Goal: Task Accomplishment & Management: Manage account settings

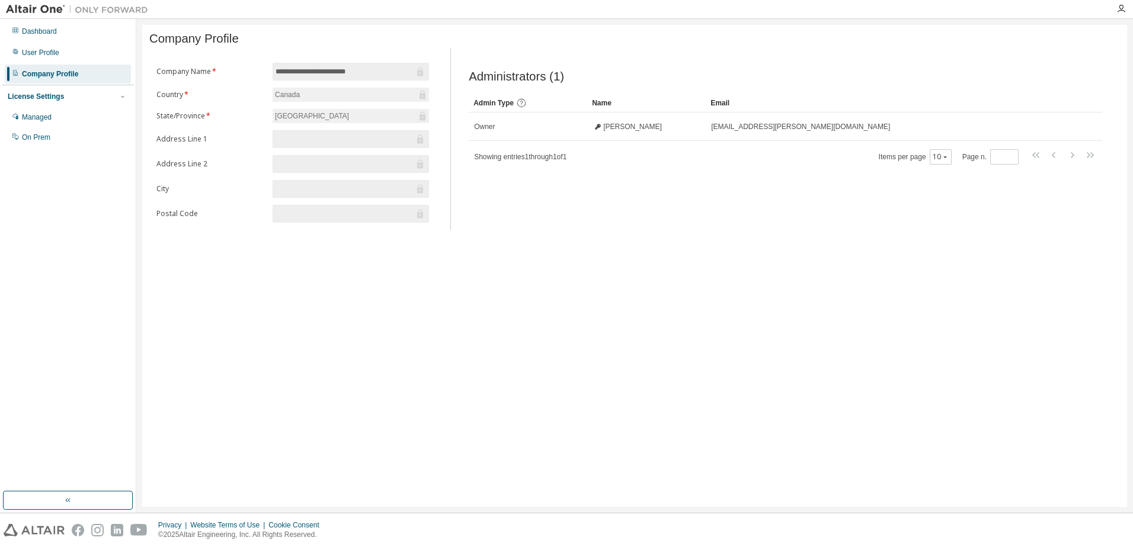
click at [43, 99] on div "License Settings" at bounding box center [36, 96] width 56 height 9
click at [57, 121] on div "Managed" at bounding box center [68, 117] width 126 height 19
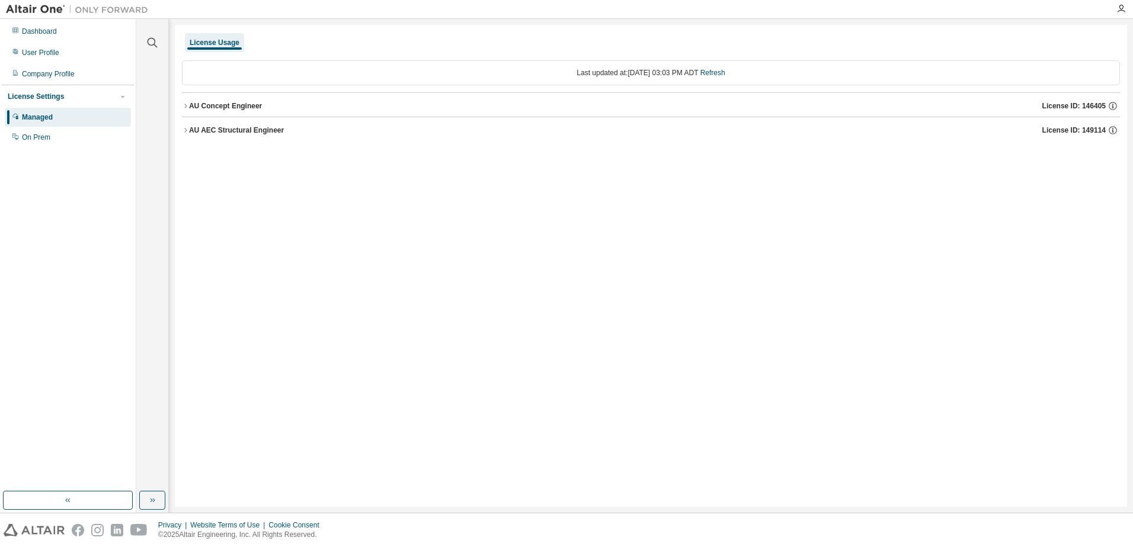
click at [261, 110] on div "AU Concept Engineer License ID: 146405" at bounding box center [654, 106] width 931 height 11
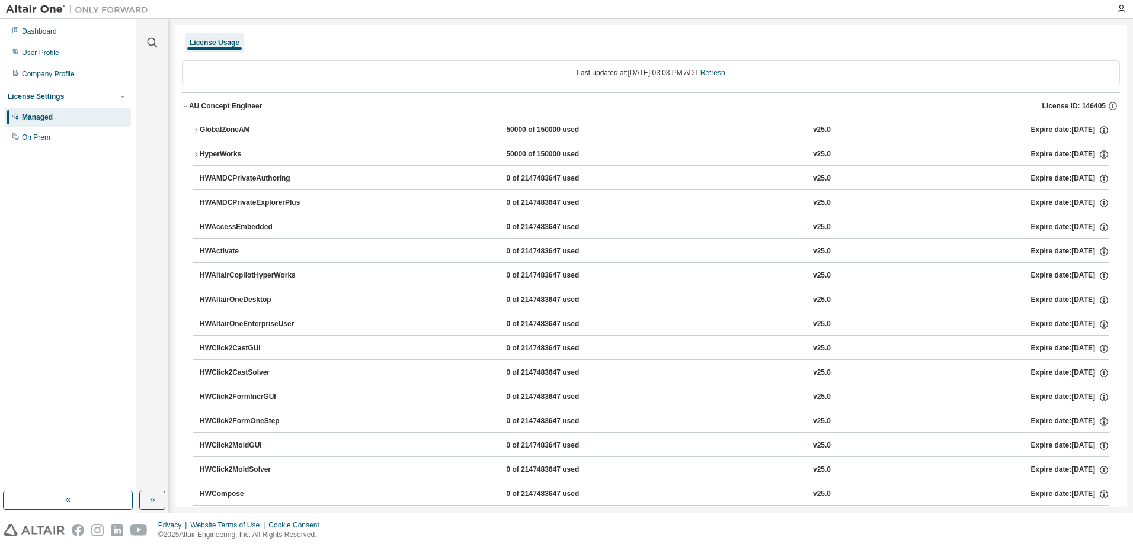
click at [249, 110] on div "AU Concept Engineer" at bounding box center [225, 105] width 73 height 9
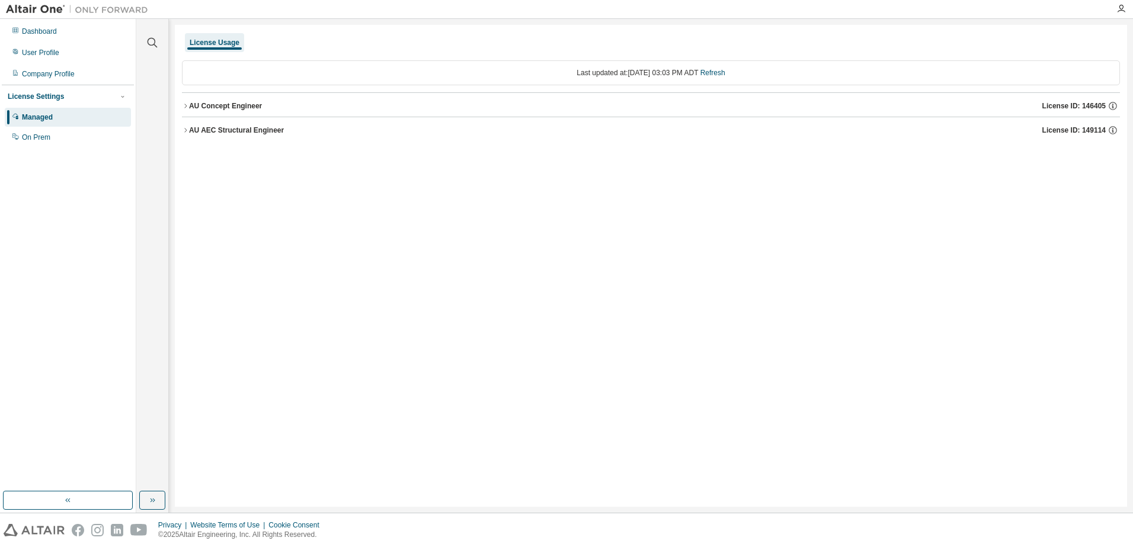
click at [183, 104] on icon "button" at bounding box center [185, 106] width 7 height 7
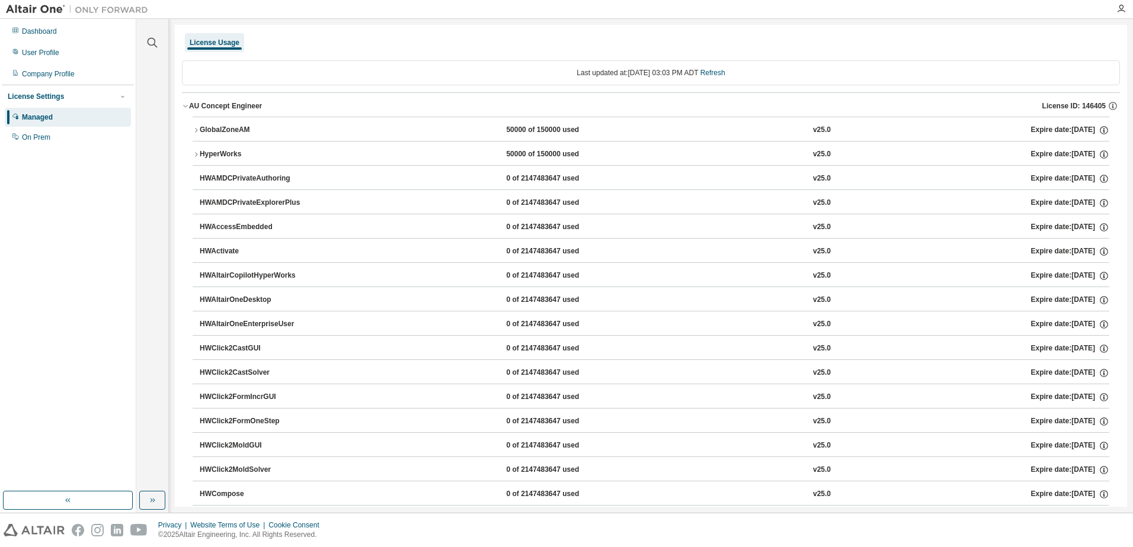
click at [183, 104] on icon "button" at bounding box center [185, 106] width 7 height 7
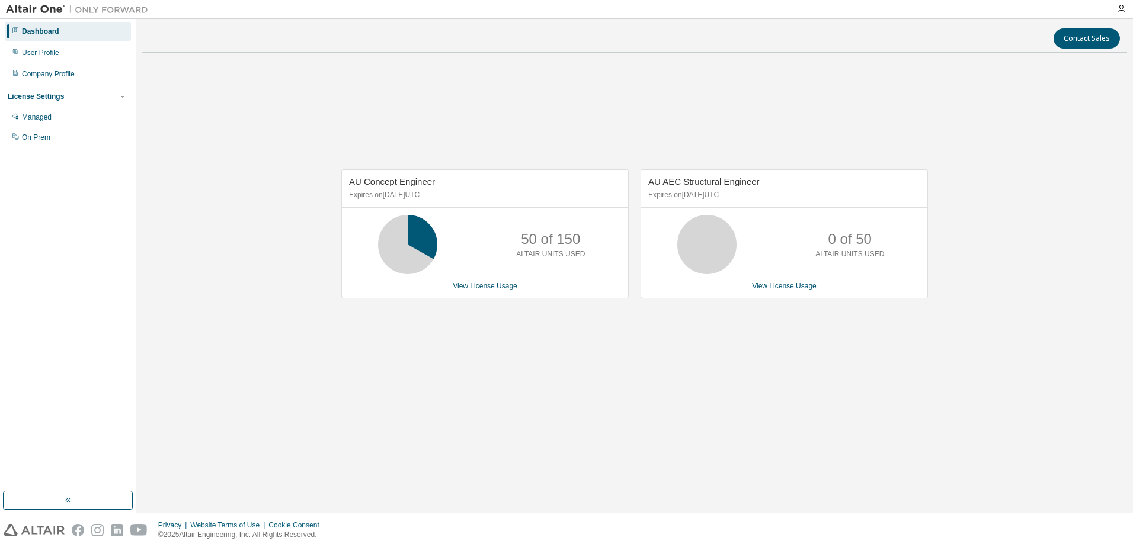
click at [442, 232] on icon at bounding box center [407, 244] width 71 height 59
click at [478, 290] on link "View License Usage" at bounding box center [485, 286] width 65 height 8
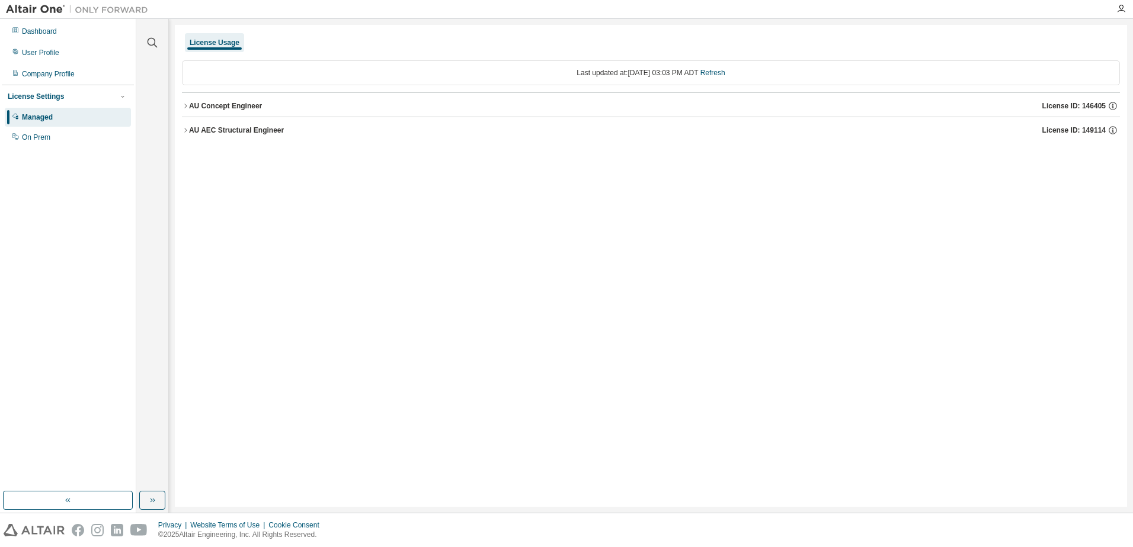
click at [182, 105] on icon "button" at bounding box center [185, 106] width 7 height 7
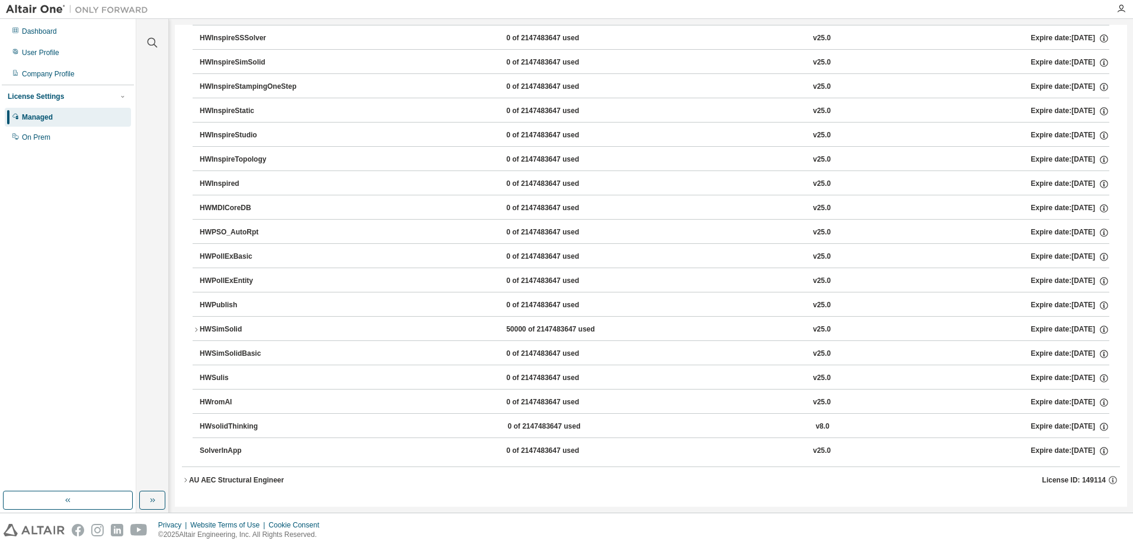
scroll to position [1817, 0]
click at [187, 481] on icon "button" at bounding box center [185, 479] width 7 height 7
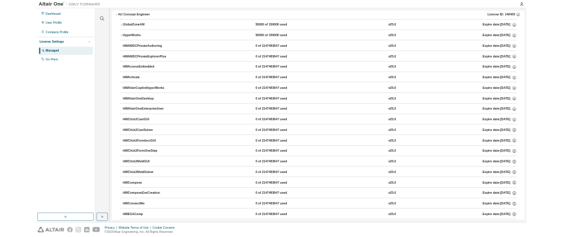
scroll to position [0, 0]
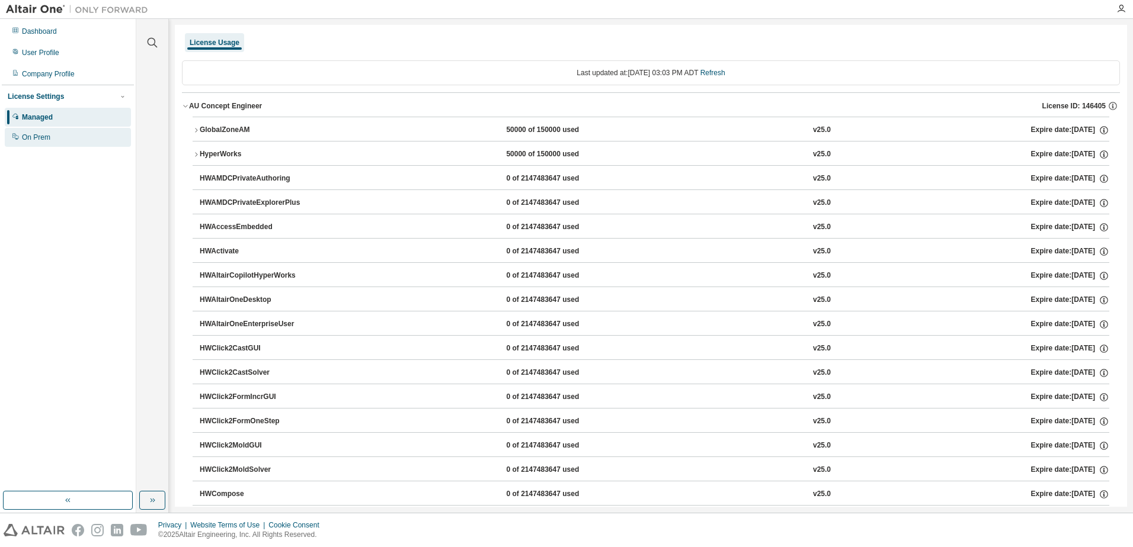
click at [43, 142] on div "On Prem" at bounding box center [36, 137] width 28 height 9
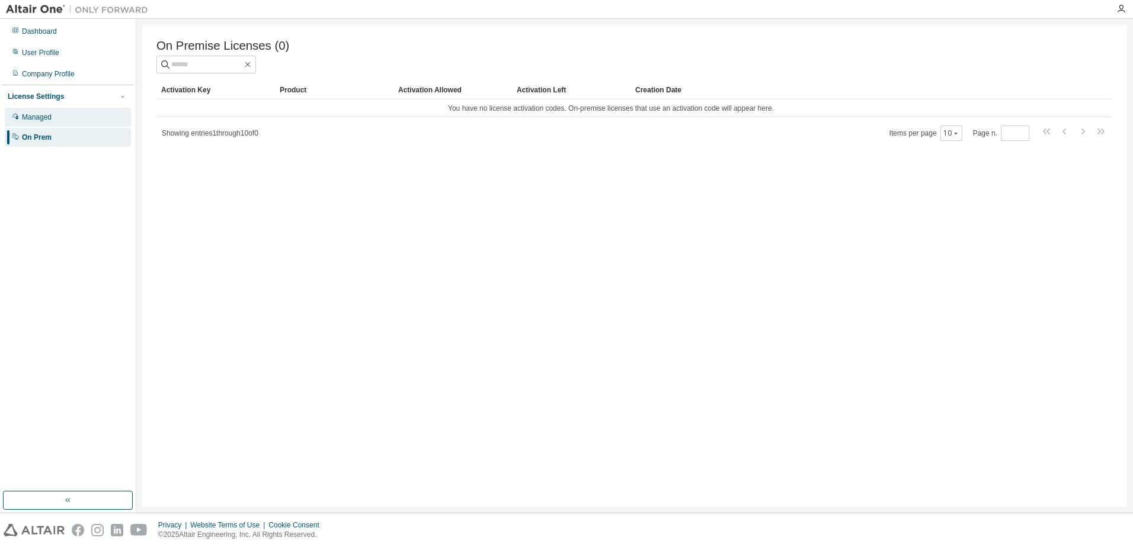
click at [48, 127] on div "Managed" at bounding box center [68, 117] width 126 height 19
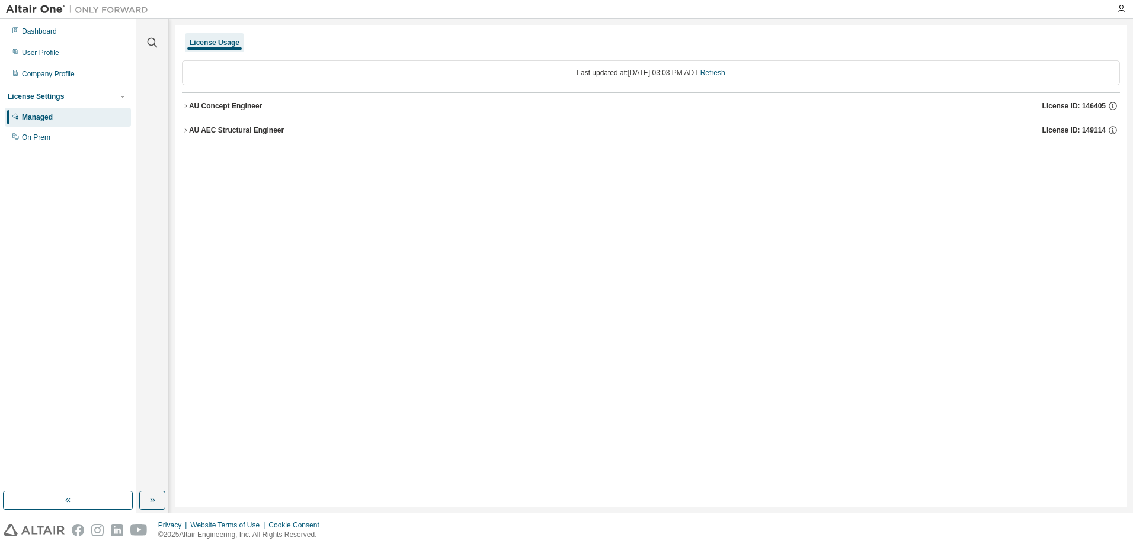
click at [210, 43] on div "License Usage" at bounding box center [215, 42] width 50 height 9
click at [55, 44] on div "User Profile" at bounding box center [68, 52] width 126 height 19
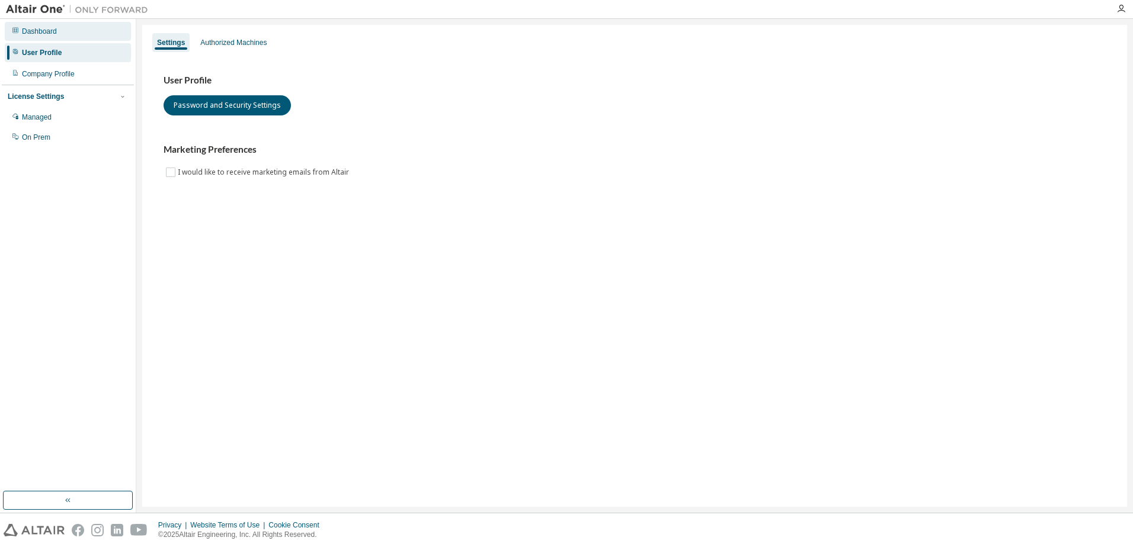
click at [46, 32] on div "Dashboard" at bounding box center [39, 31] width 35 height 9
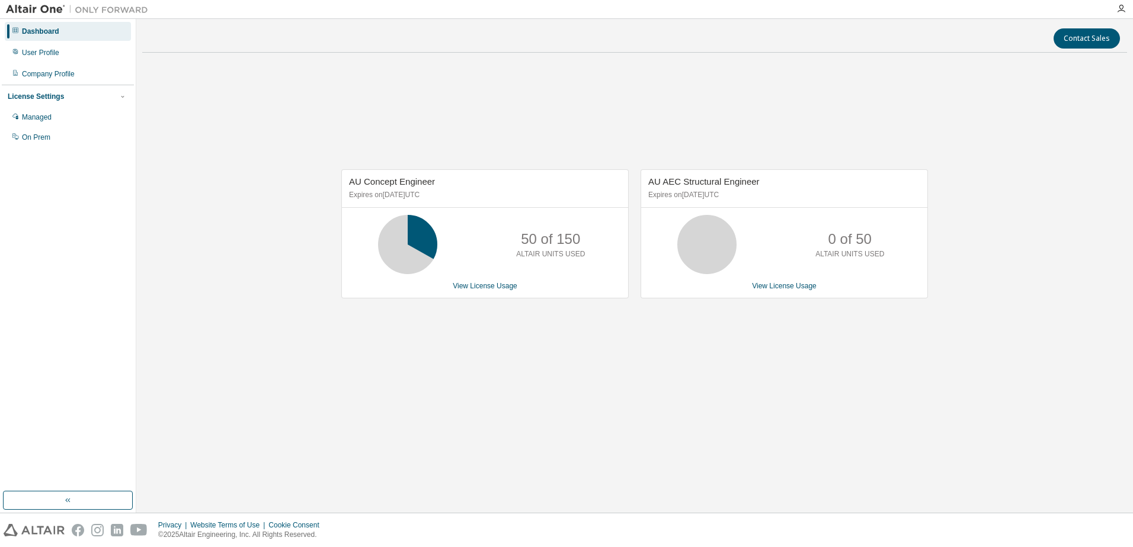
click at [598, 348] on div "AU Concept Engineer Expires on June 30, 2026 UTC 50 of 150 ALTAIR UNITS USED Vi…" at bounding box center [634, 240] width 985 height 356
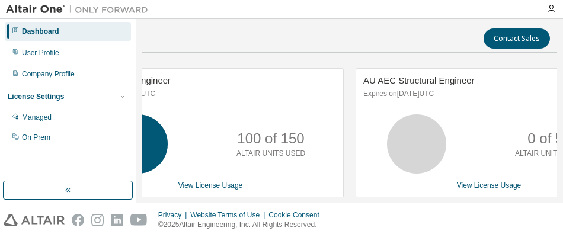
click at [316, 112] on div "AU Concept Engineer Expires on June 30, 2026 UTC 100 of 150 ALTAIR UNITS USED V…" at bounding box center [210, 132] width 267 height 129
